Goal: Information Seeking & Learning: Learn about a topic

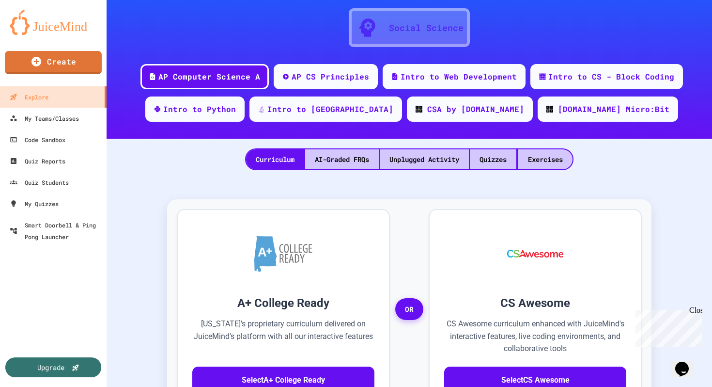
scroll to position [85, 0]
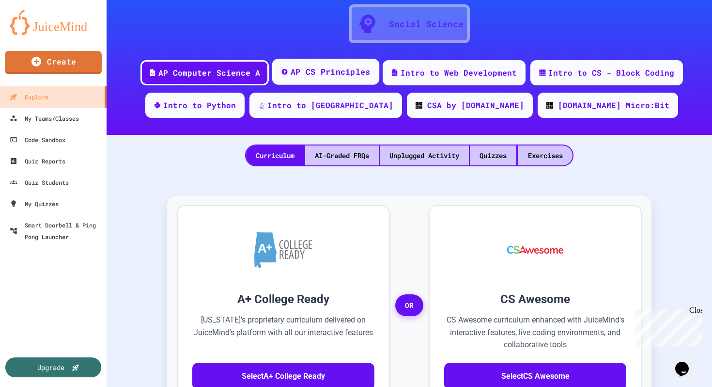
click at [338, 74] on div "AP CS Principles" at bounding box center [331, 72] width 80 height 12
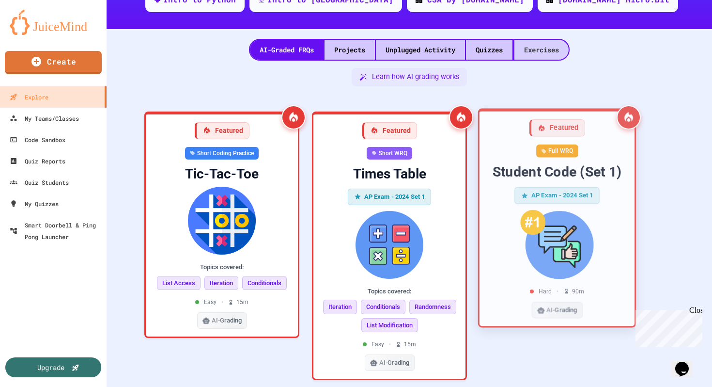
scroll to position [211, 0]
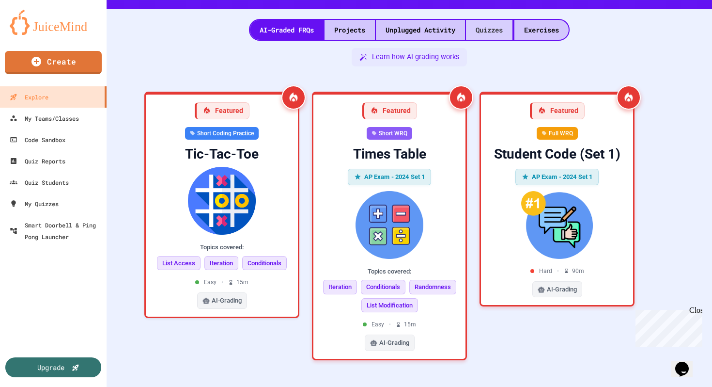
click at [488, 34] on div "Quizzes" at bounding box center [489, 30] width 47 height 20
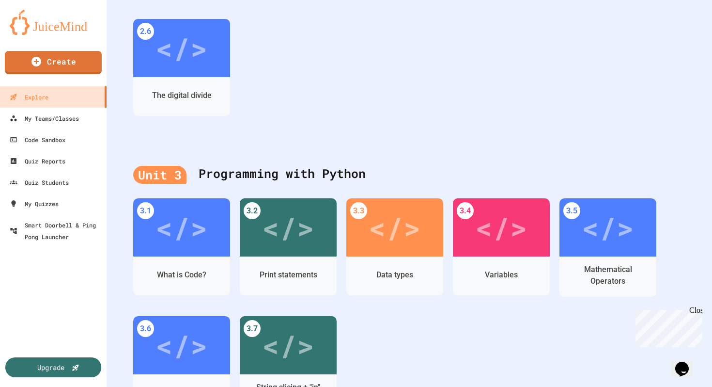
scroll to position [215, 0]
